Goal: Navigation & Orientation: Find specific page/section

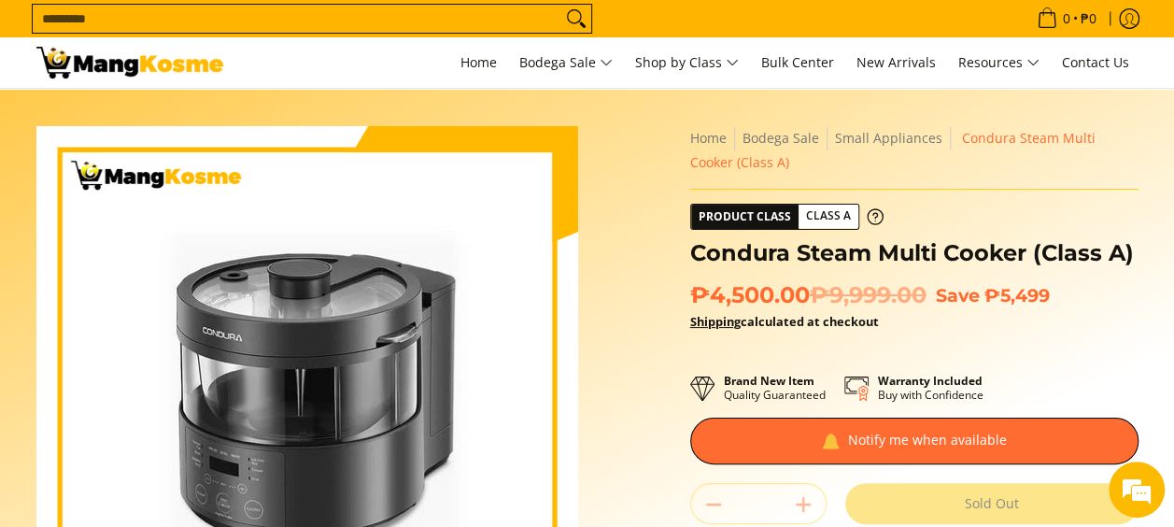
click at [75, 60] on img at bounding box center [129, 63] width 187 height 32
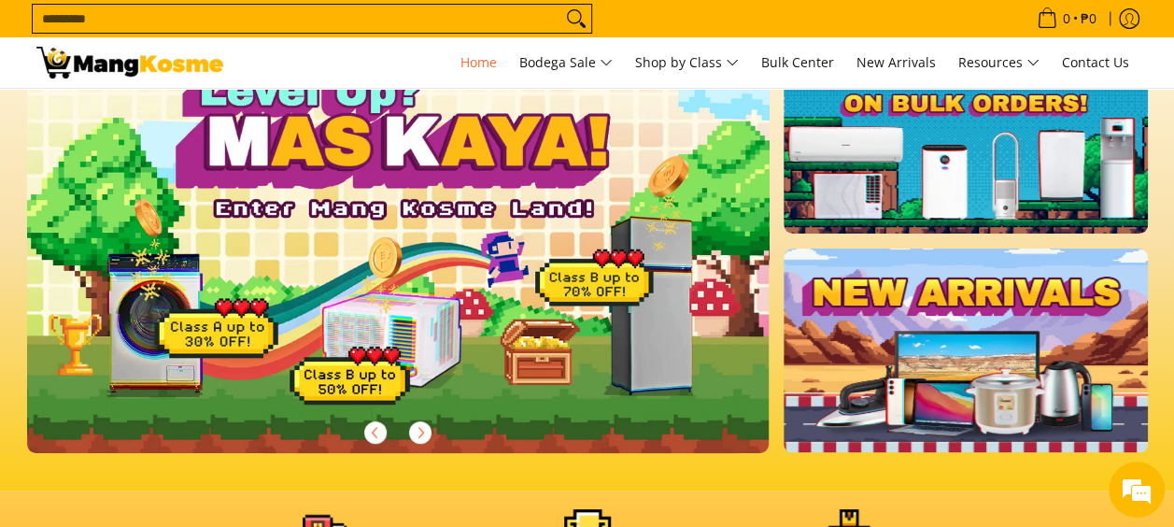
scroll to position [51, 0]
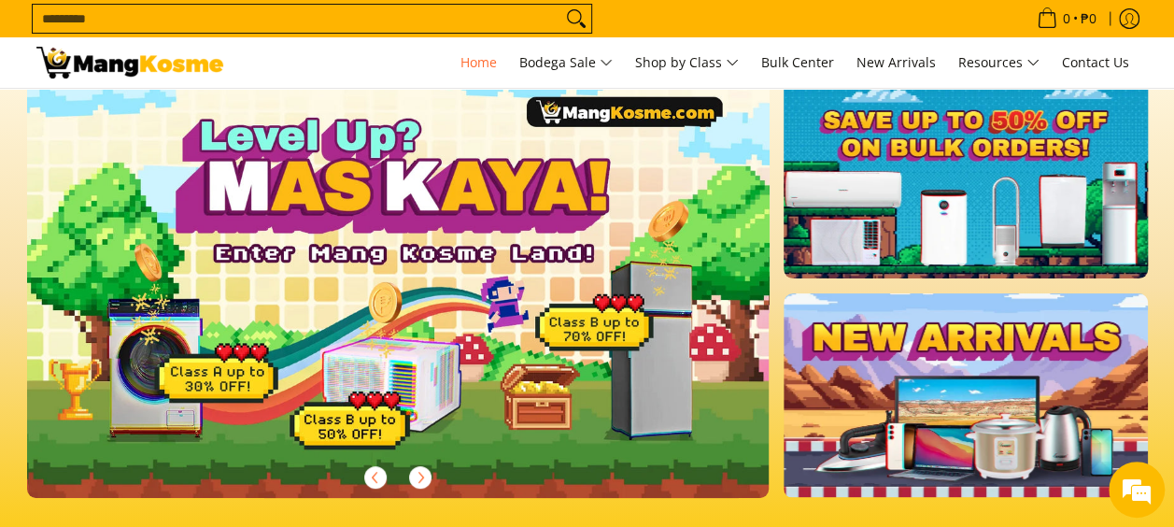
click at [887, 221] on link at bounding box center [965, 177] width 363 height 204
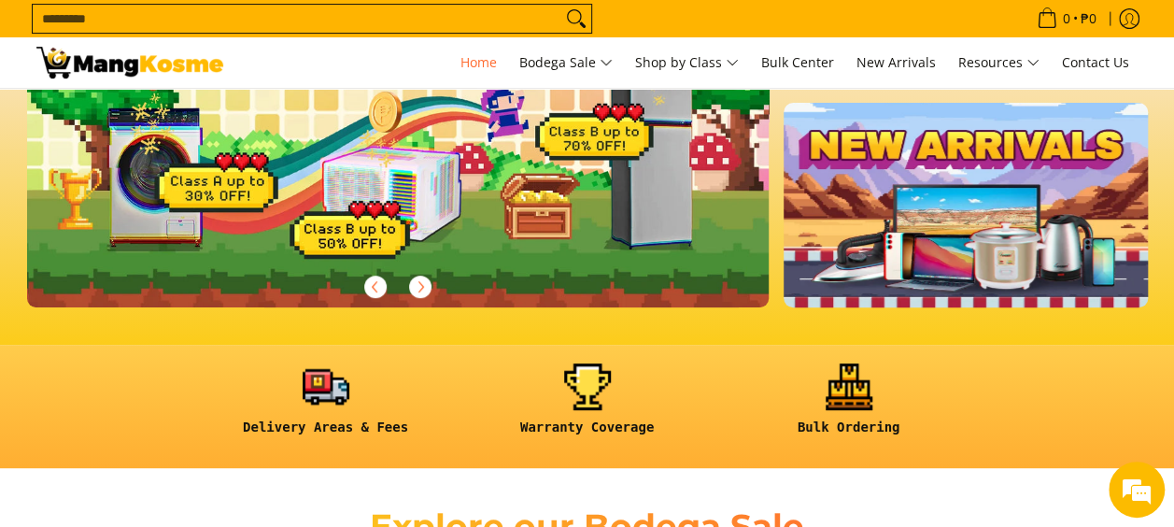
click at [928, 260] on link at bounding box center [965, 205] width 363 height 204
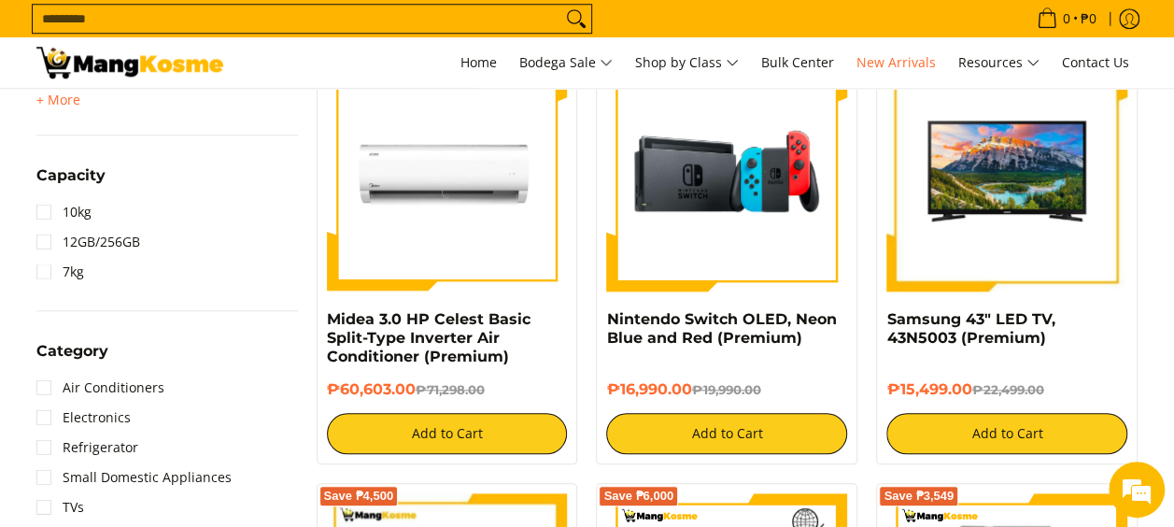
scroll to position [906, 0]
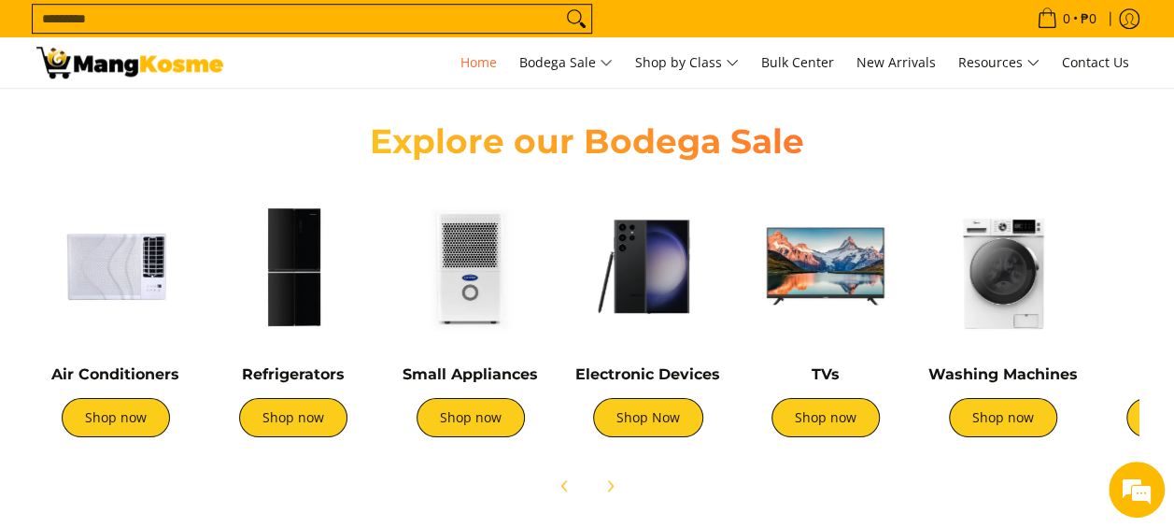
scroll to position [560, 0]
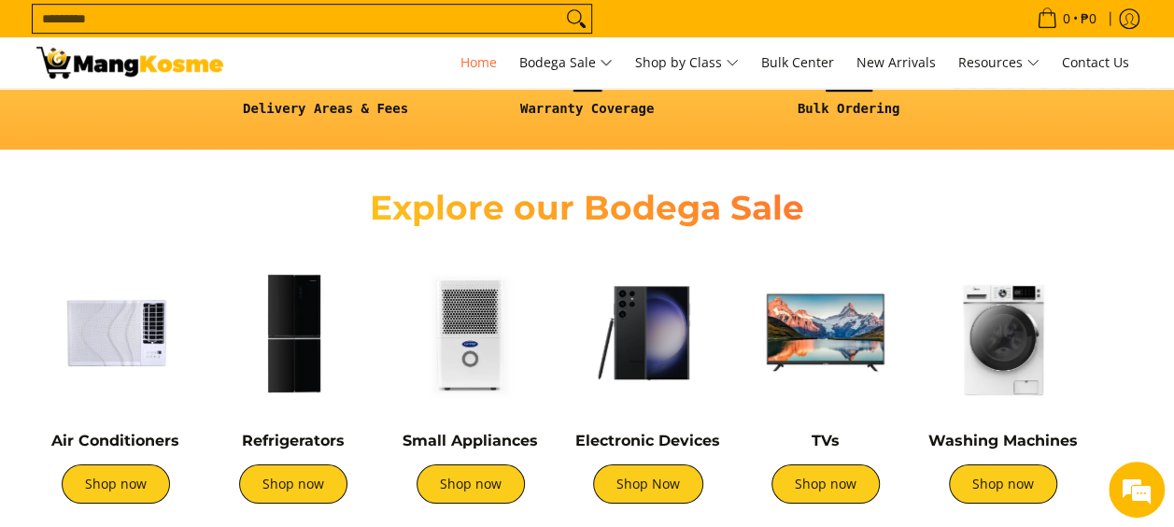
click at [482, 361] on img at bounding box center [470, 332] width 159 height 159
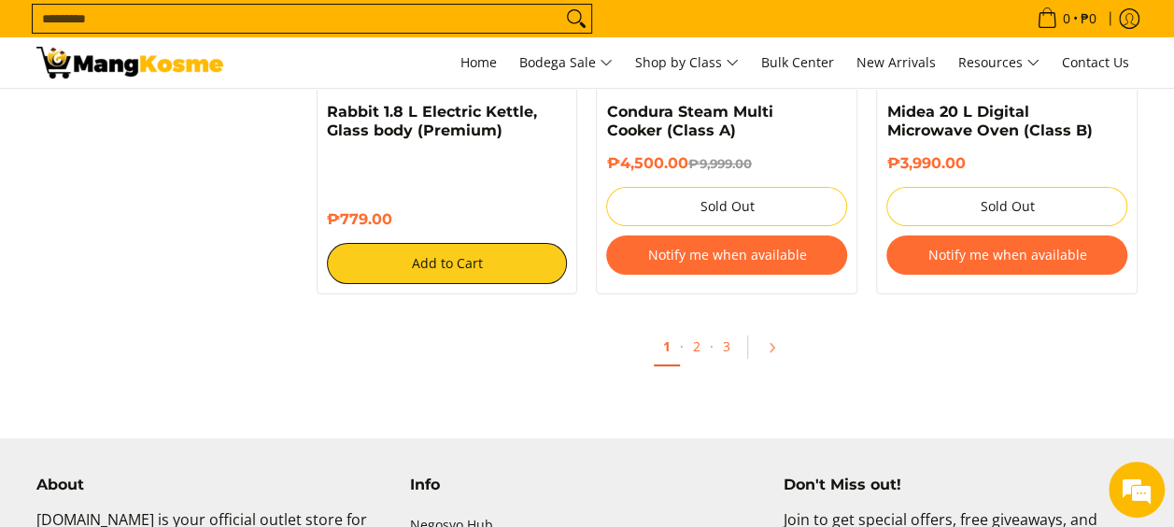
scroll to position [3642, 0]
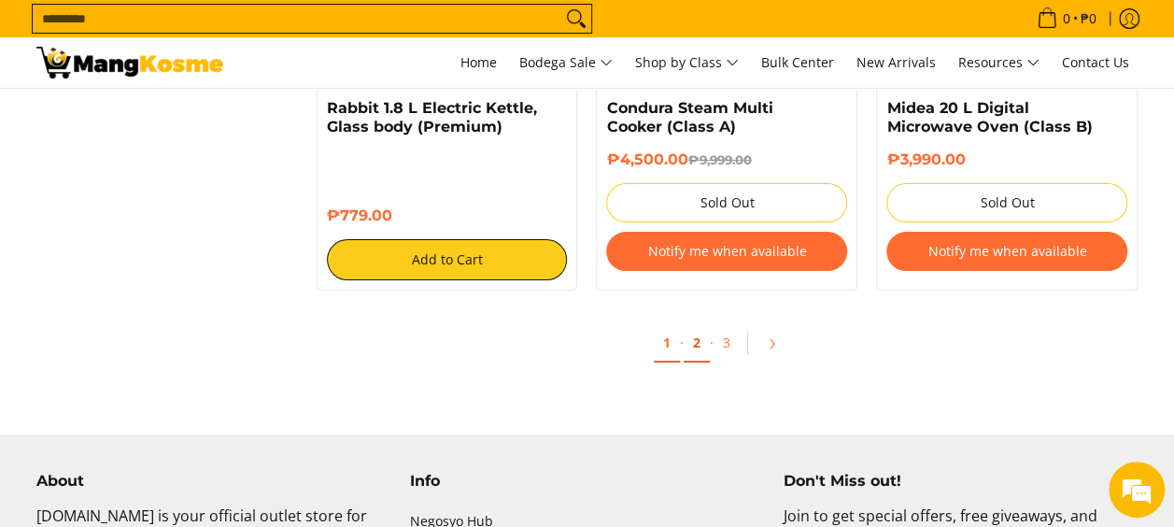
click at [699, 346] on link "2" at bounding box center [697, 343] width 26 height 38
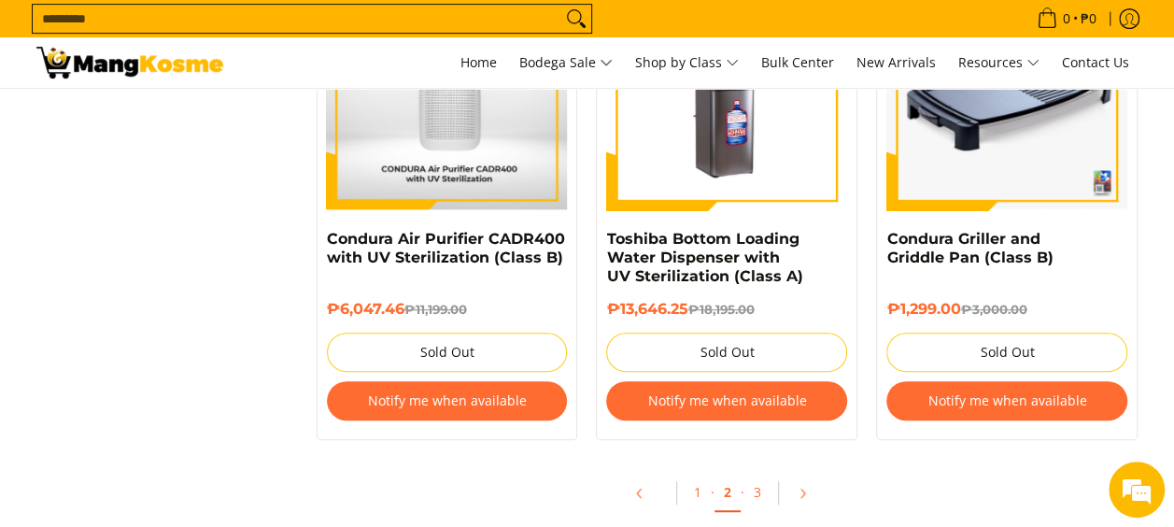
scroll to position [4016, 0]
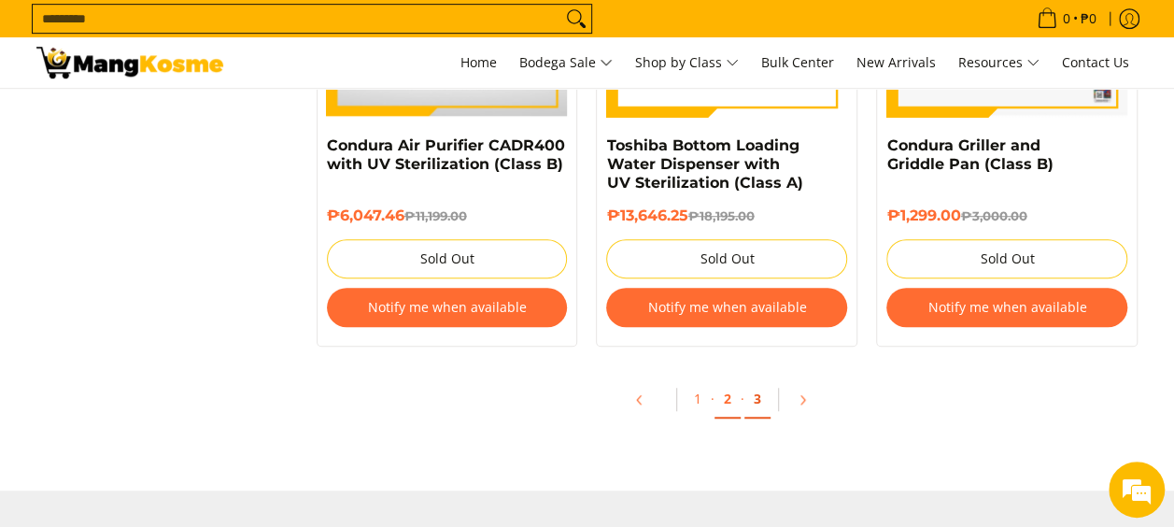
click at [754, 403] on link "3" at bounding box center [757, 399] width 26 height 38
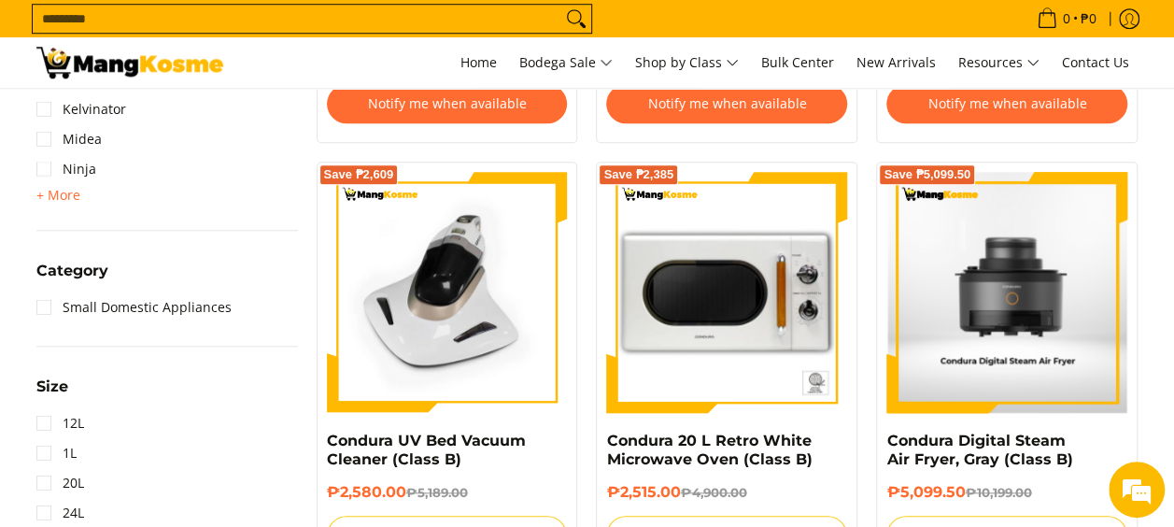
scroll to position [841, 0]
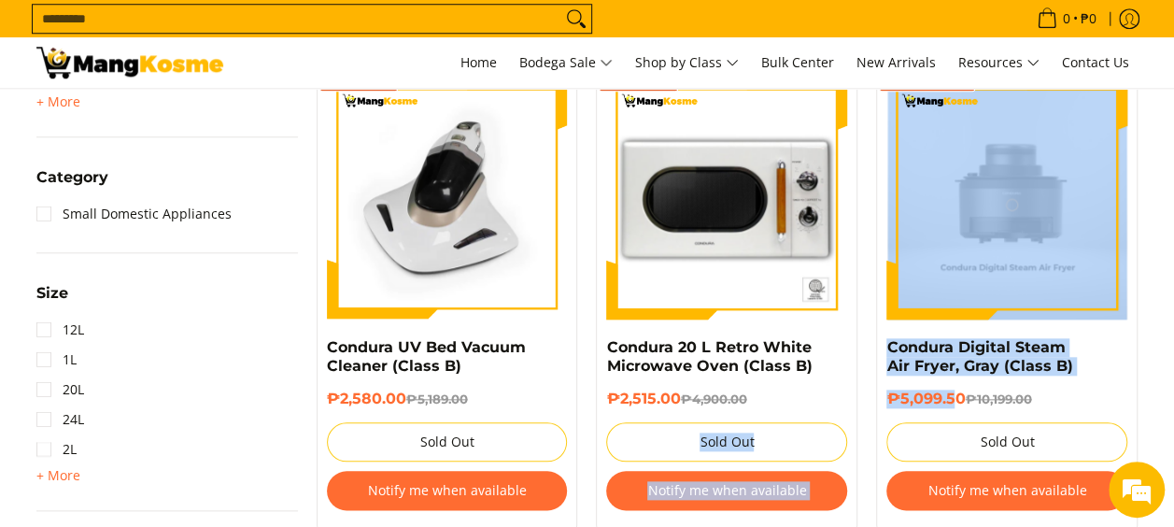
drag, startPoint x: 953, startPoint y: 394, endPoint x: 846, endPoint y: 394, distance: 106.5
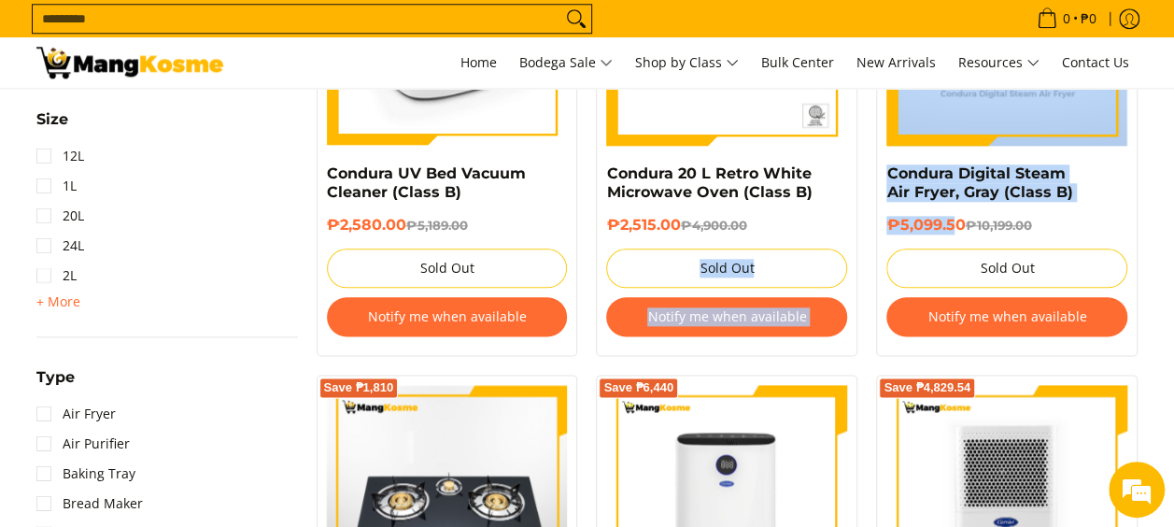
scroll to position [0, 0]
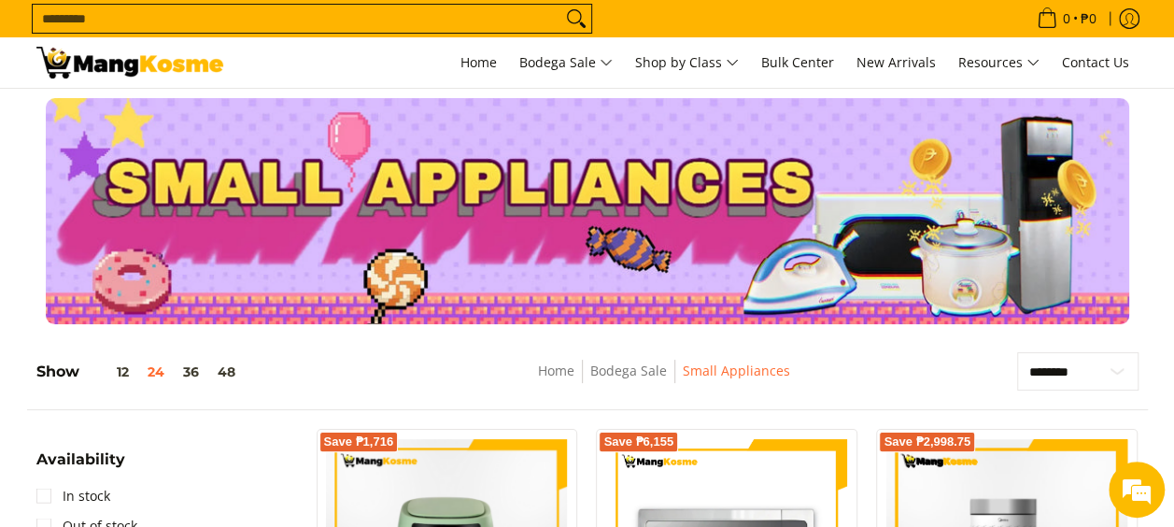
click at [103, 56] on img at bounding box center [129, 63] width 187 height 32
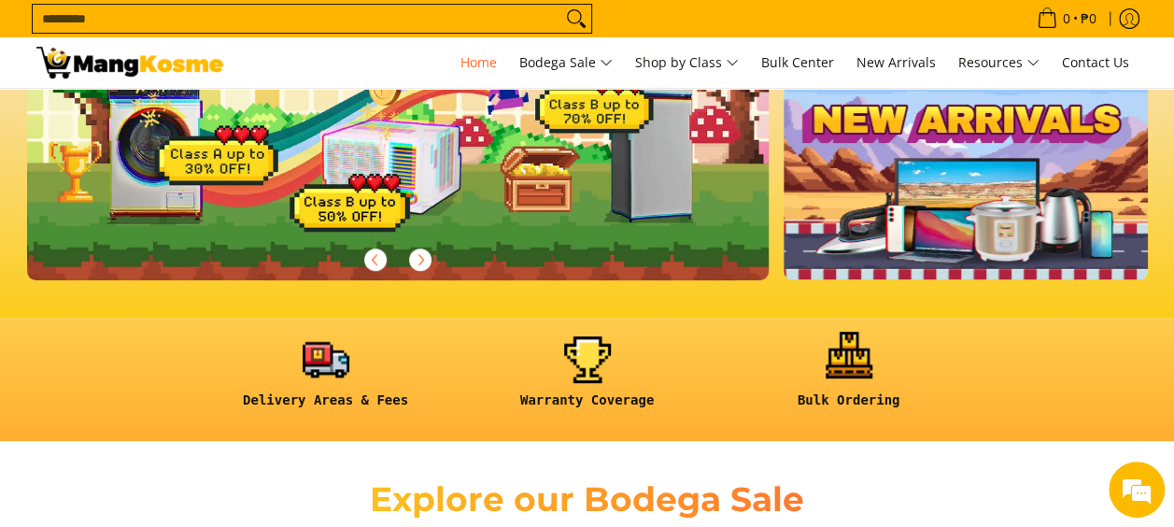
scroll to position [560, 0]
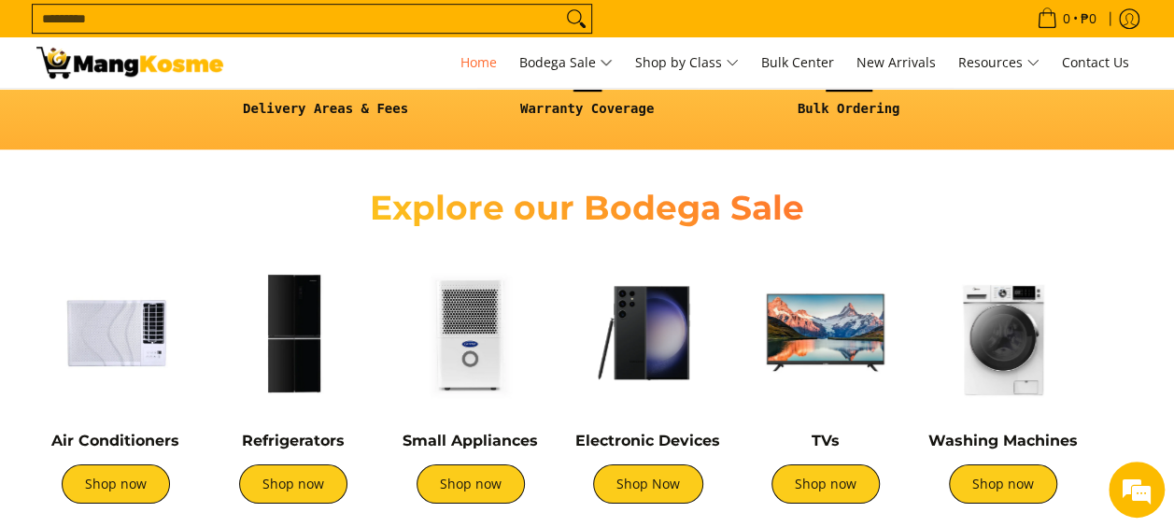
click at [650, 357] on img at bounding box center [648, 332] width 159 height 159
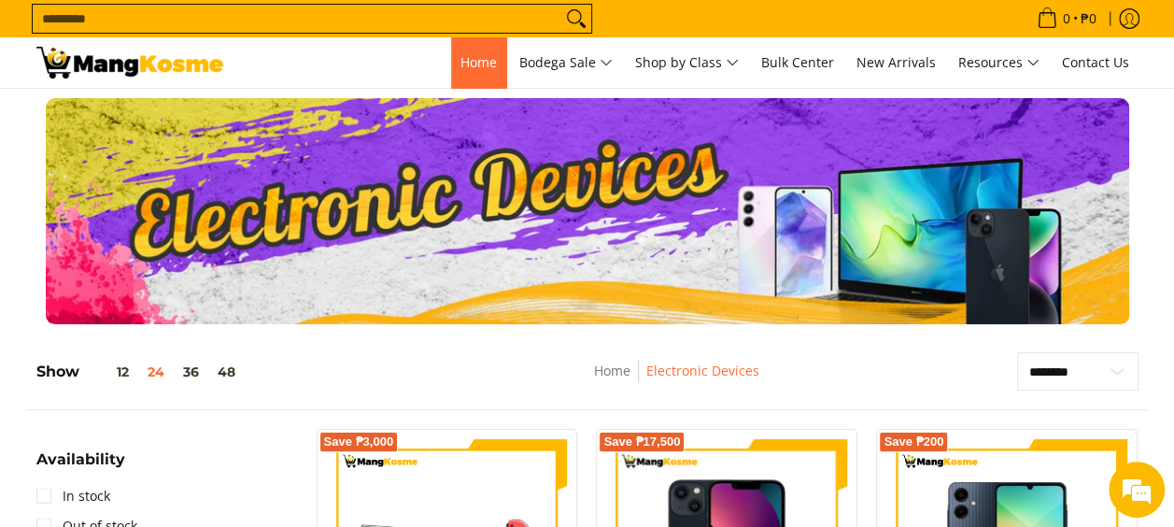
click at [464, 65] on span "Home" at bounding box center [478, 62] width 36 height 18
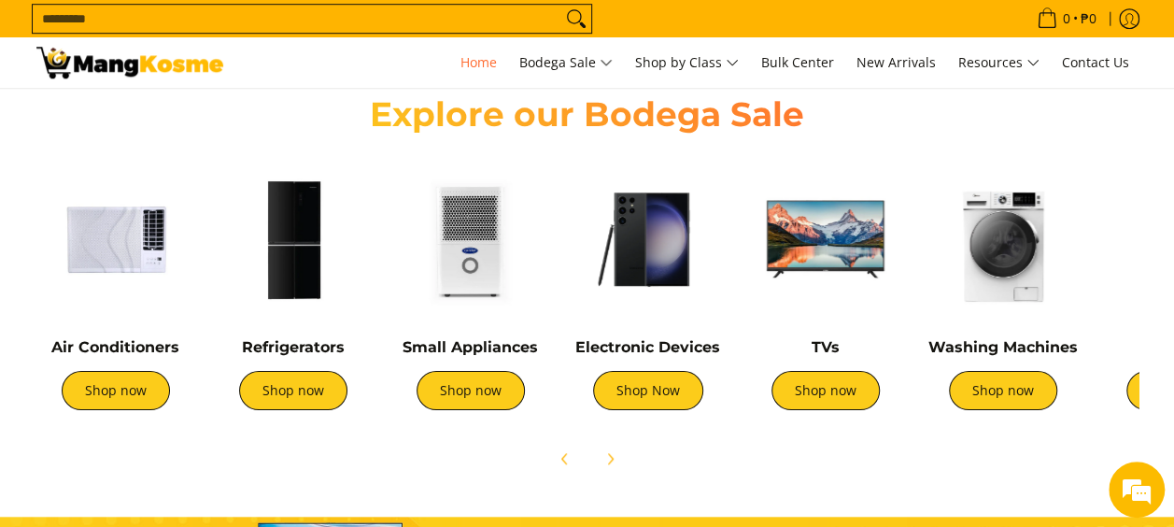
scroll to position [0, 342]
click at [773, 244] on img at bounding box center [825, 239] width 159 height 159
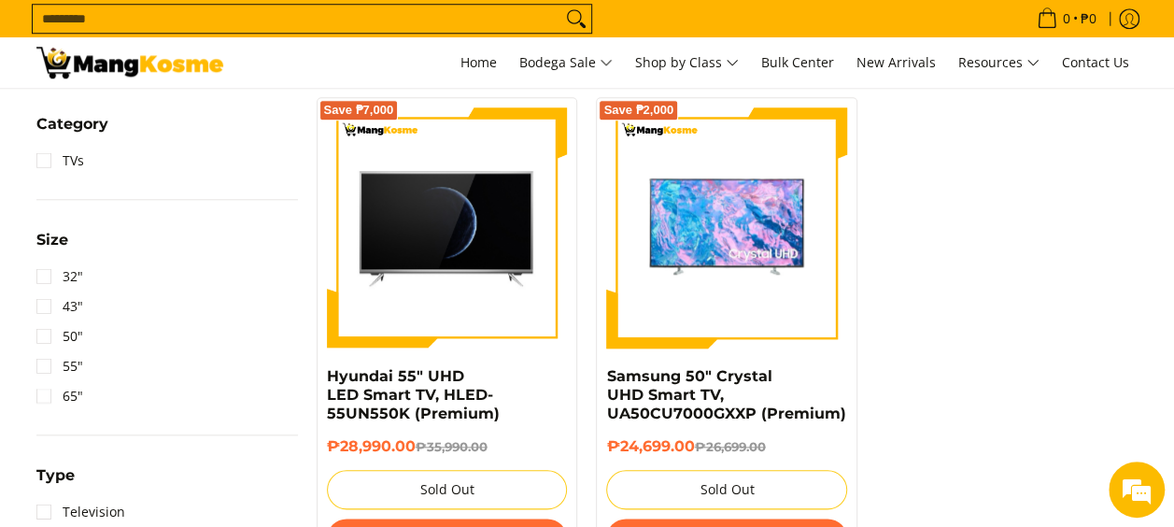
scroll to position [841, 0]
